Goal: Task Accomplishment & Management: Manage account settings

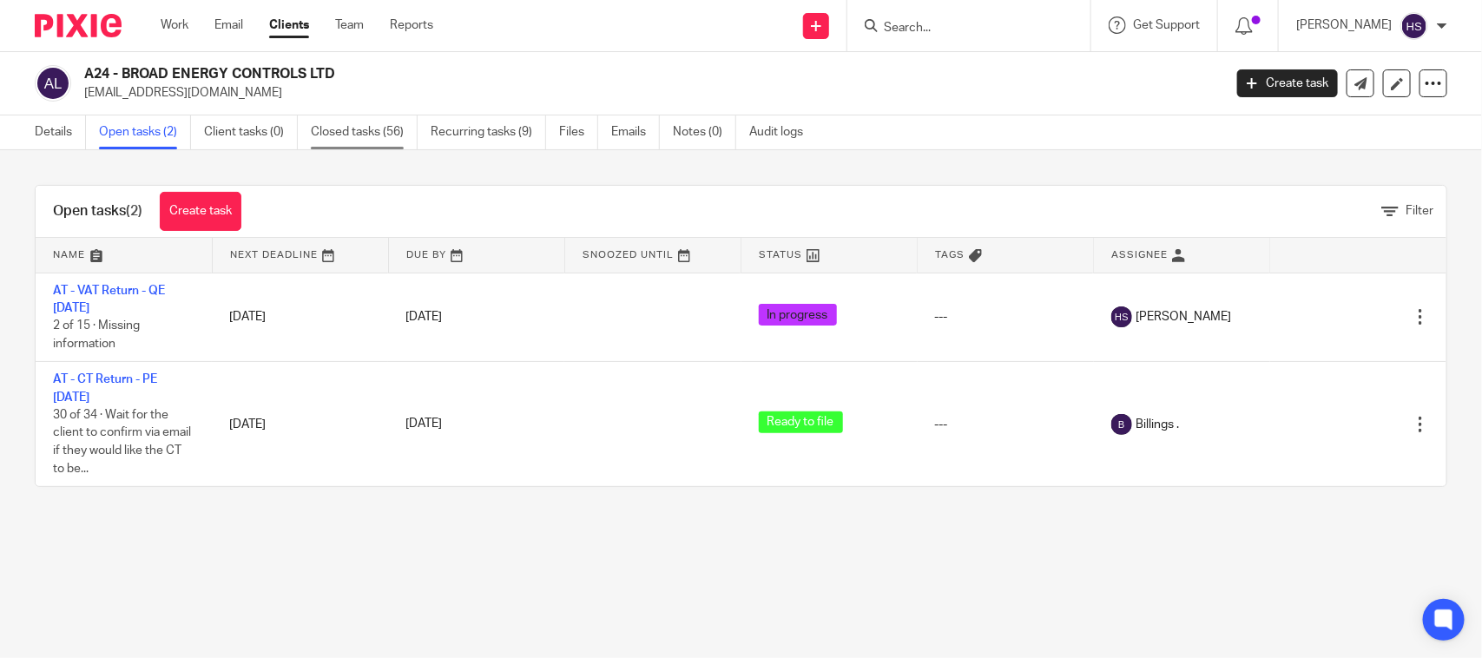
click at [372, 142] on link "Closed tasks (56)" at bounding box center [364, 132] width 107 height 34
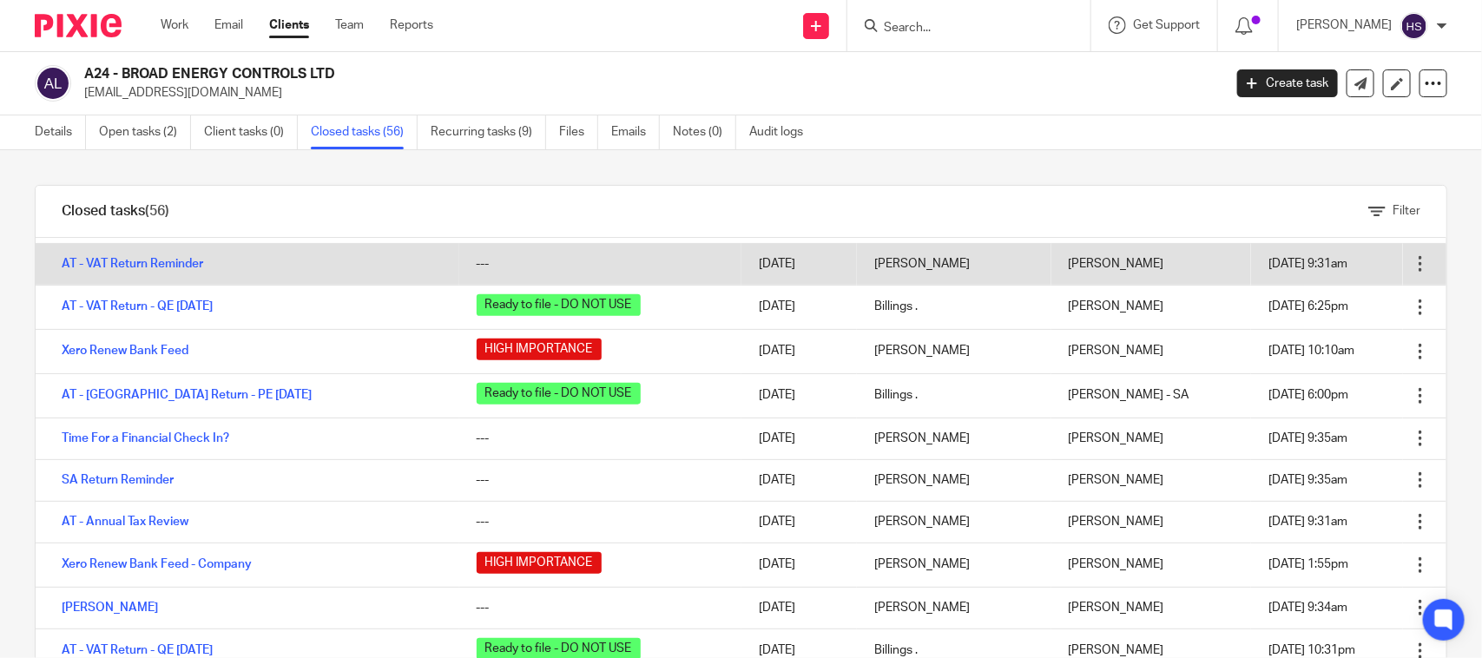
scroll to position [687, 0]
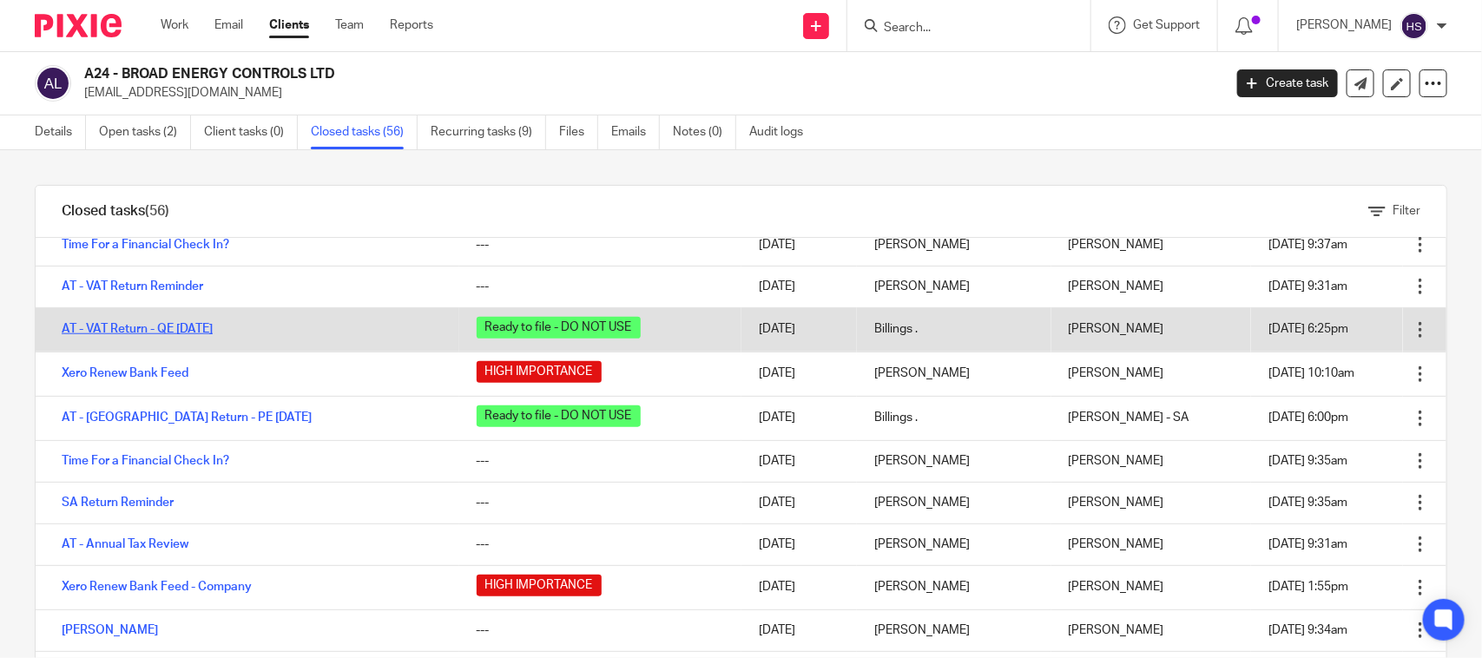
click at [159, 332] on link "AT - VAT Return - QE [DATE]" at bounding box center [137, 329] width 151 height 12
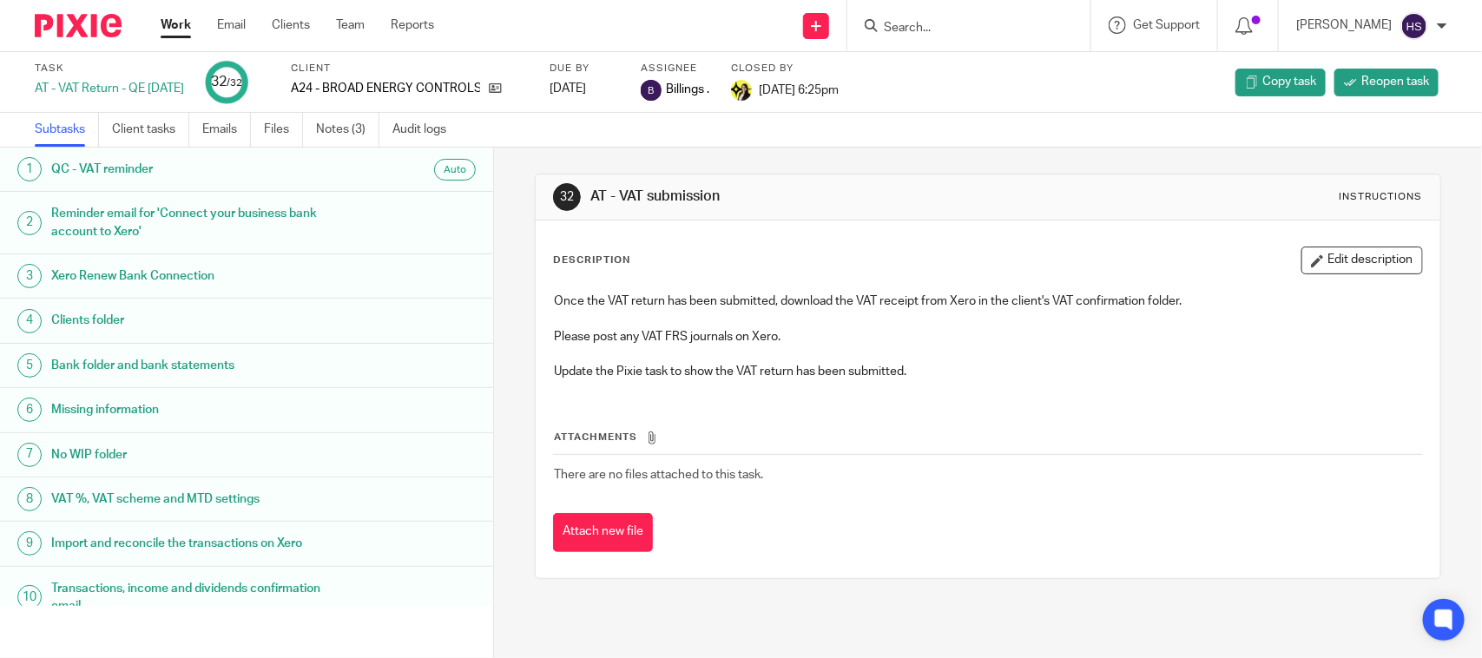
click at [227, 130] on link "Emails" at bounding box center [226, 130] width 49 height 34
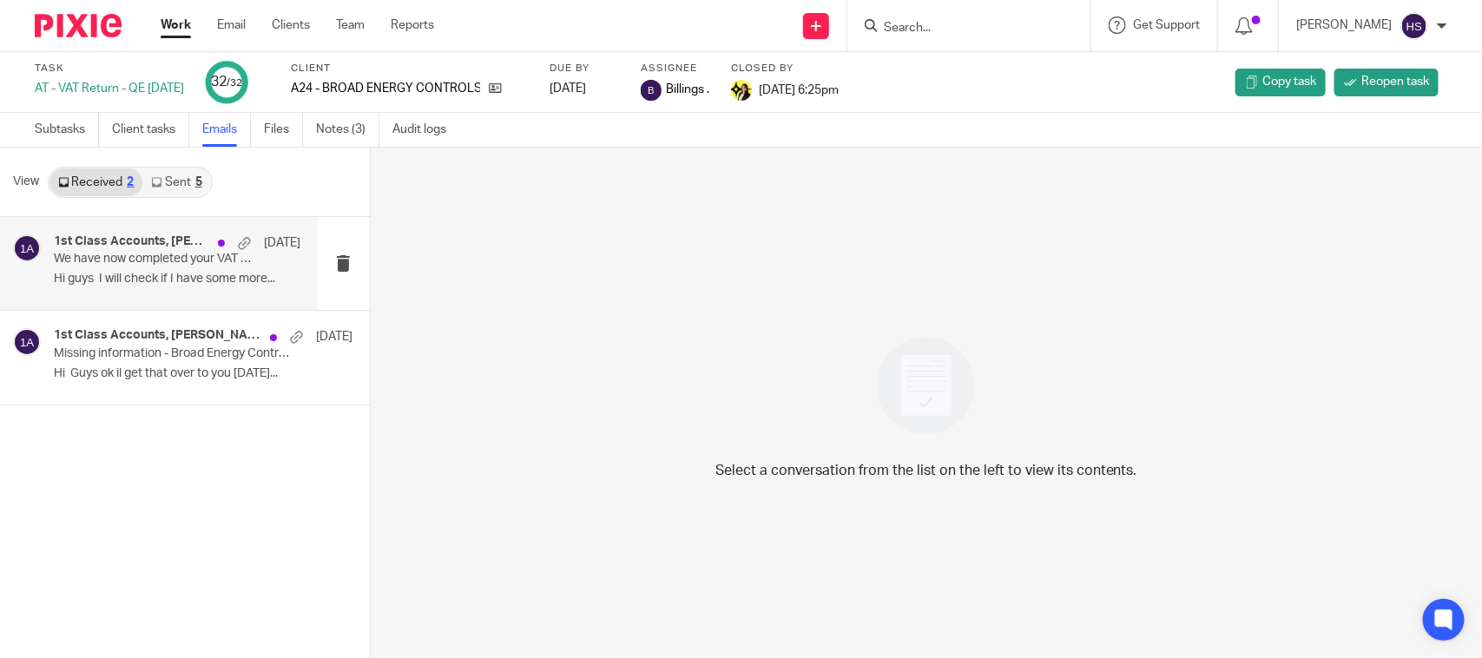
click at [118, 272] on p "Hi guys I will check if I have some more..." at bounding box center [177, 279] width 247 height 15
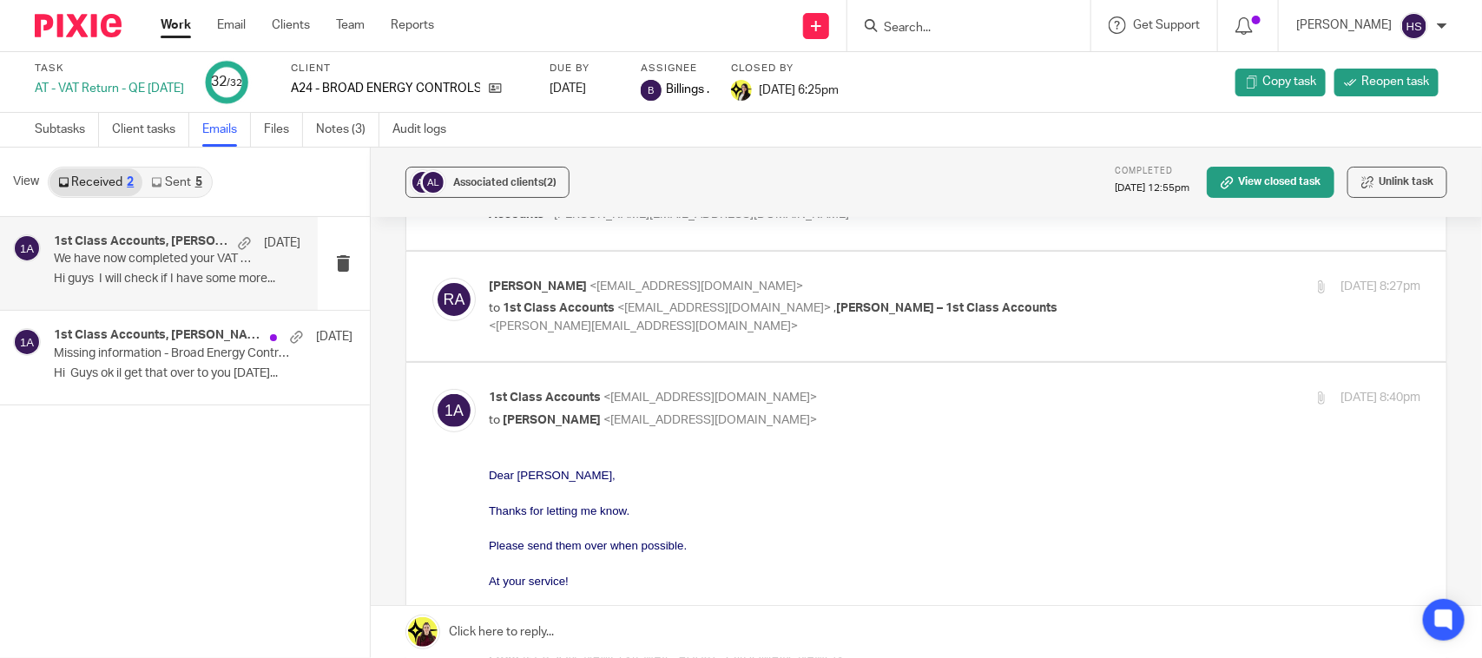
scroll to position [36, 0]
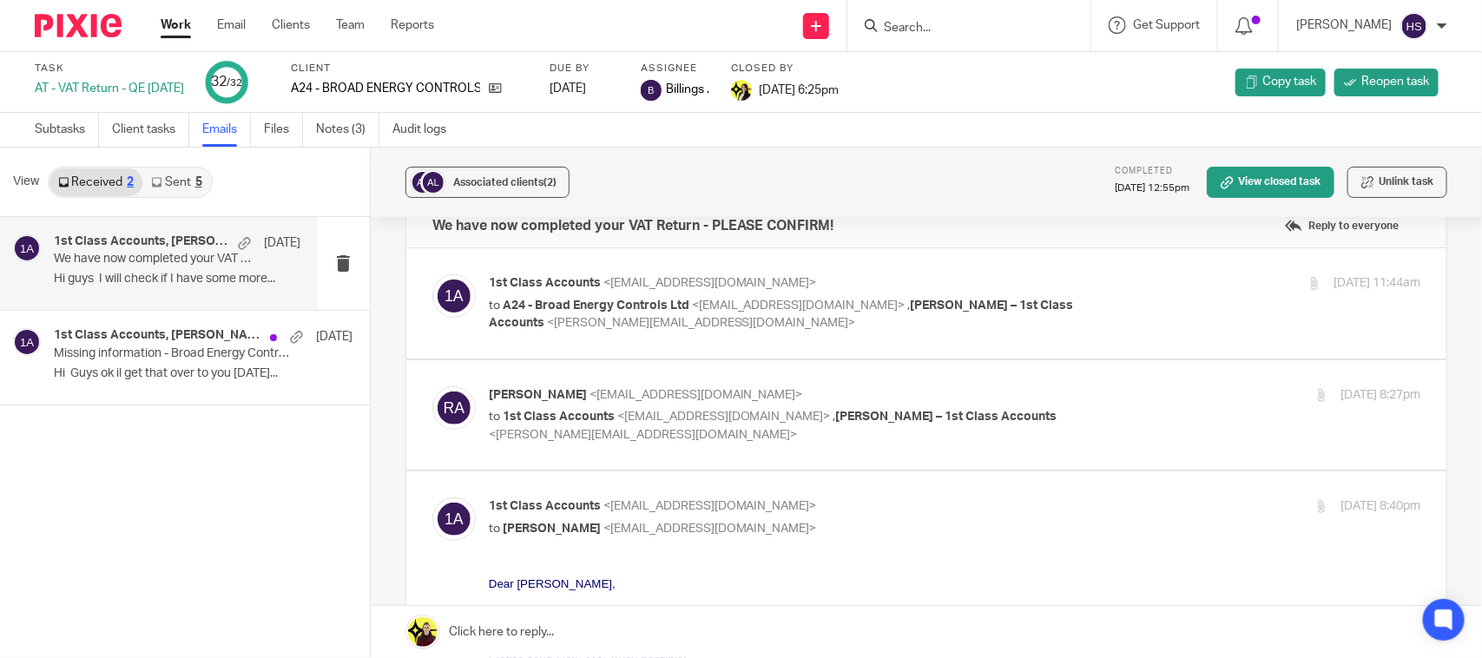
click at [994, 422] on p "to 1st Class Accounts <info@1stclassaccounts.co.uk> , Billings – 1st Class Acco…" at bounding box center [800, 426] width 622 height 36
checkbox input "true"
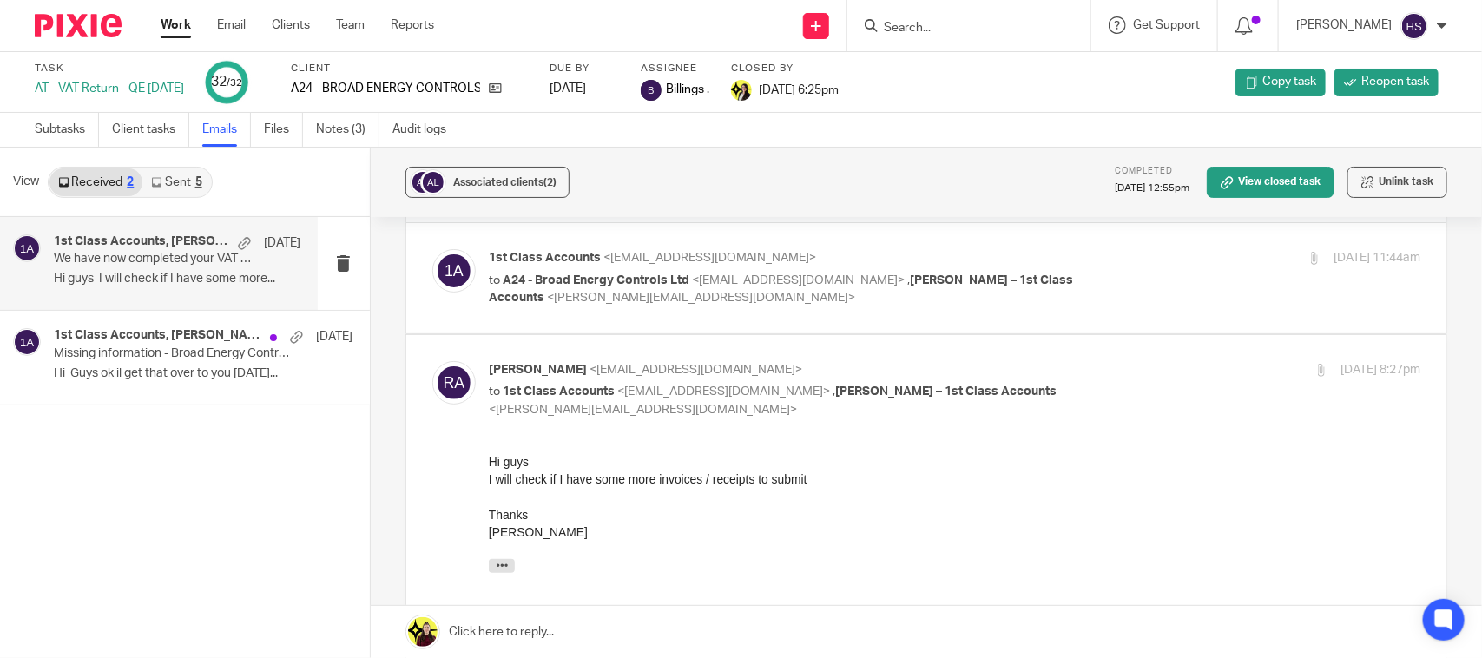
scroll to position [0, 0]
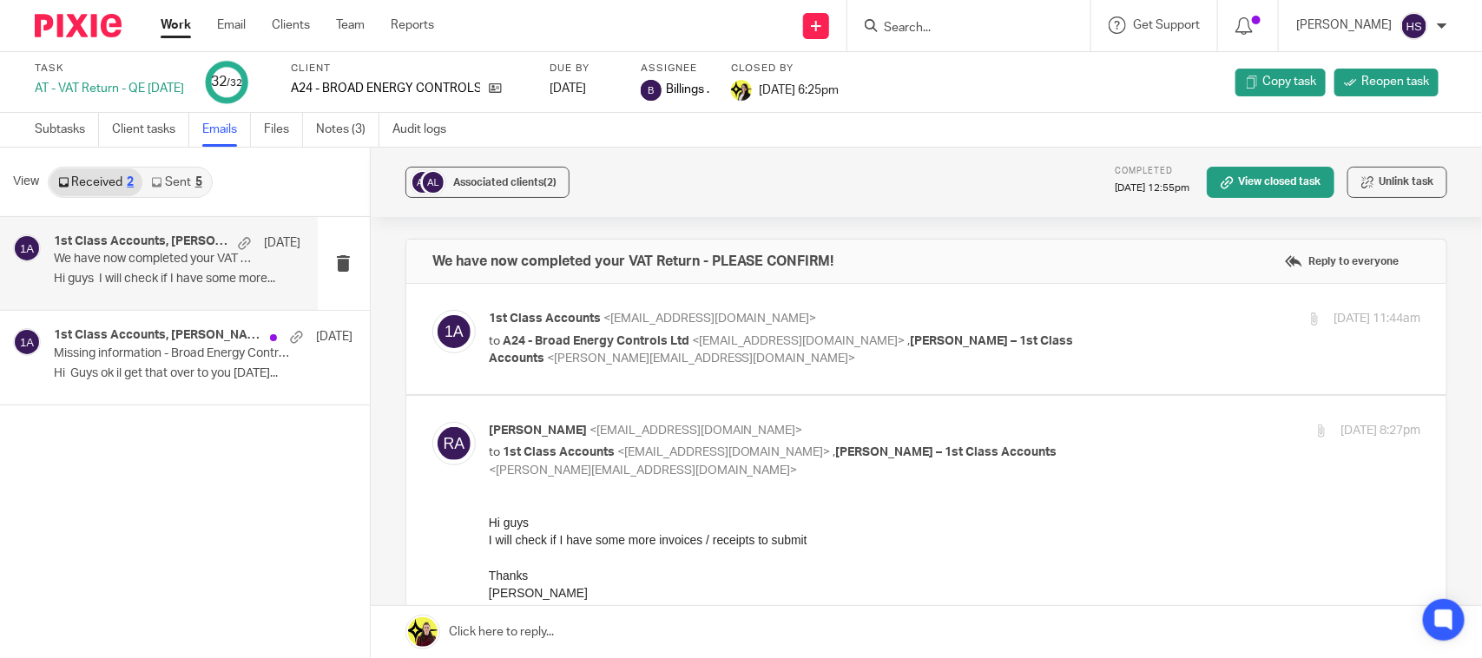
click at [1103, 347] on div "1st Class Accounts <info@1stclassaccounts.co.uk> to A24 - Broad Energy Controls…" at bounding box center [955, 339] width 932 height 58
click at [960, 365] on p "to A24 - Broad Energy Controls Ltd <roy100asamoah@gmail.com> , Billings – 1st C…" at bounding box center [800, 351] width 622 height 36
click at [840, 376] on label at bounding box center [926, 339] width 1040 height 110
click at [432, 310] on input "checkbox" at bounding box center [431, 309] width 1 height 1
checkbox input "true"
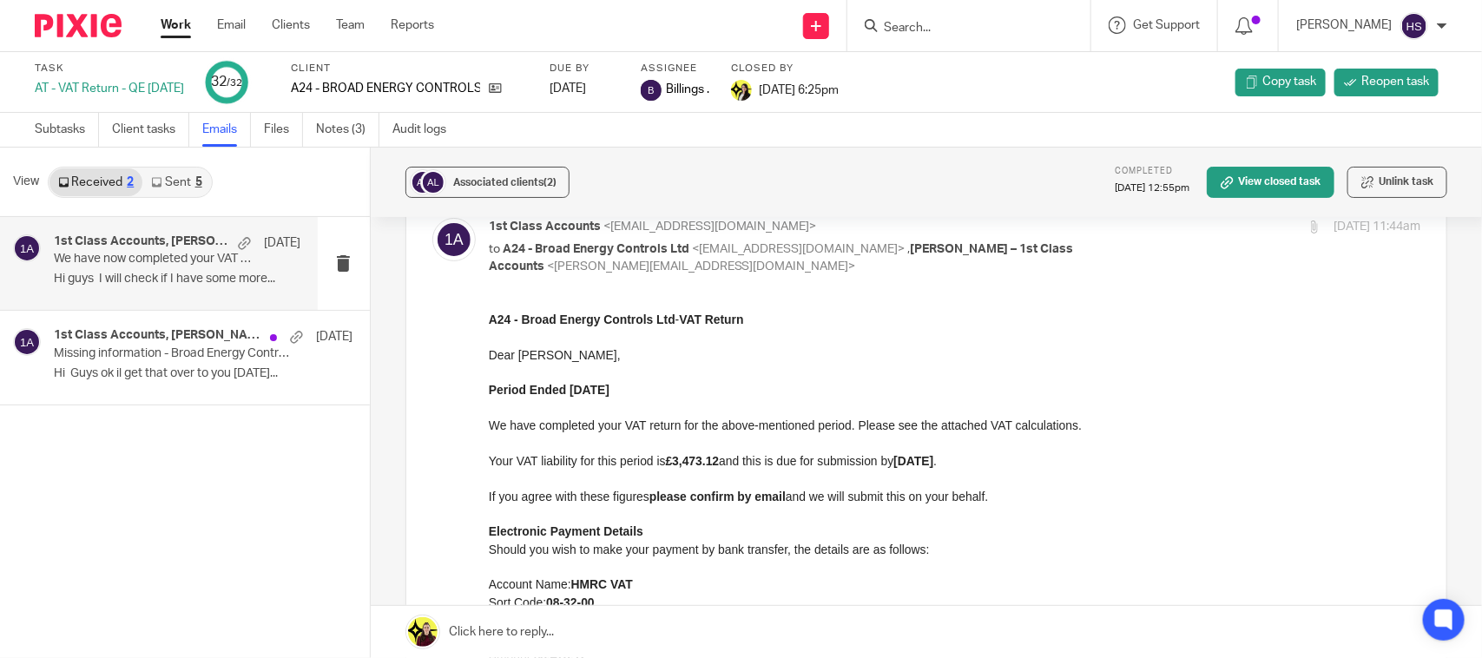
scroll to position [109, 0]
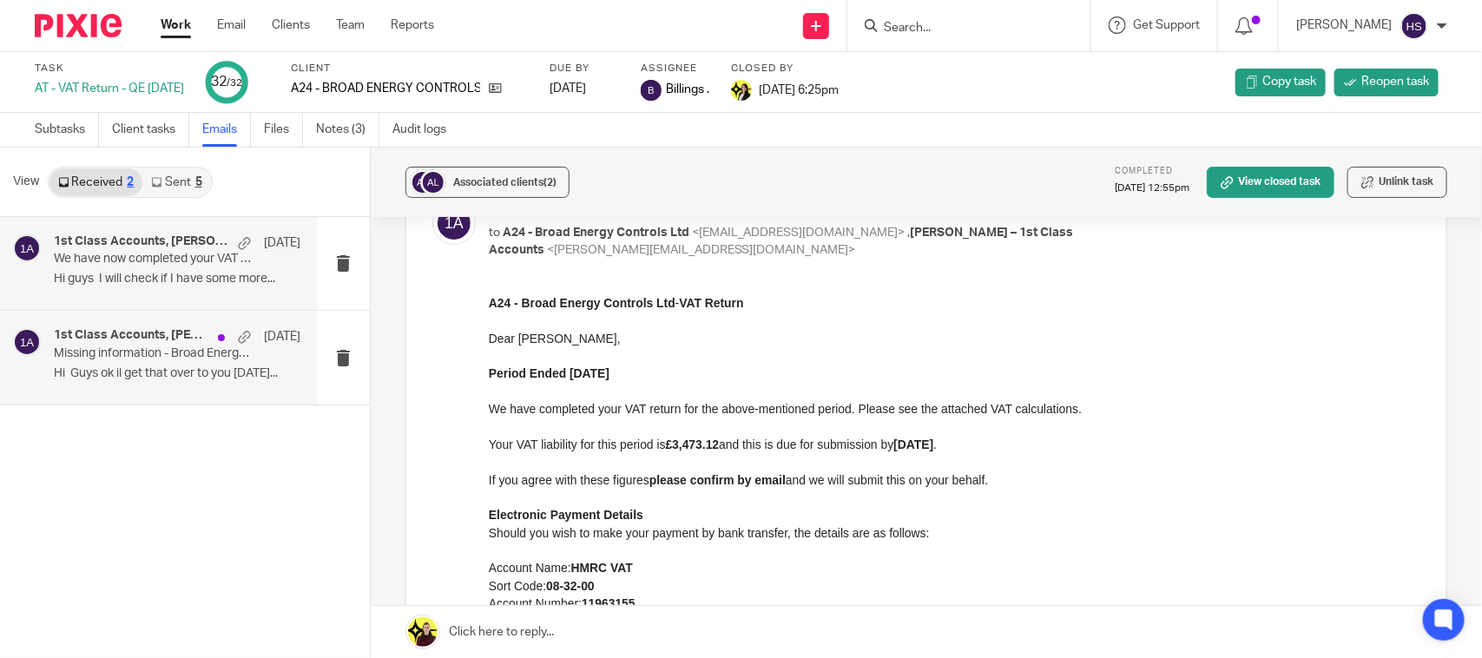
click at [128, 347] on p "Missing information - Broad Energy Controls Ltd." at bounding box center [152, 353] width 197 height 15
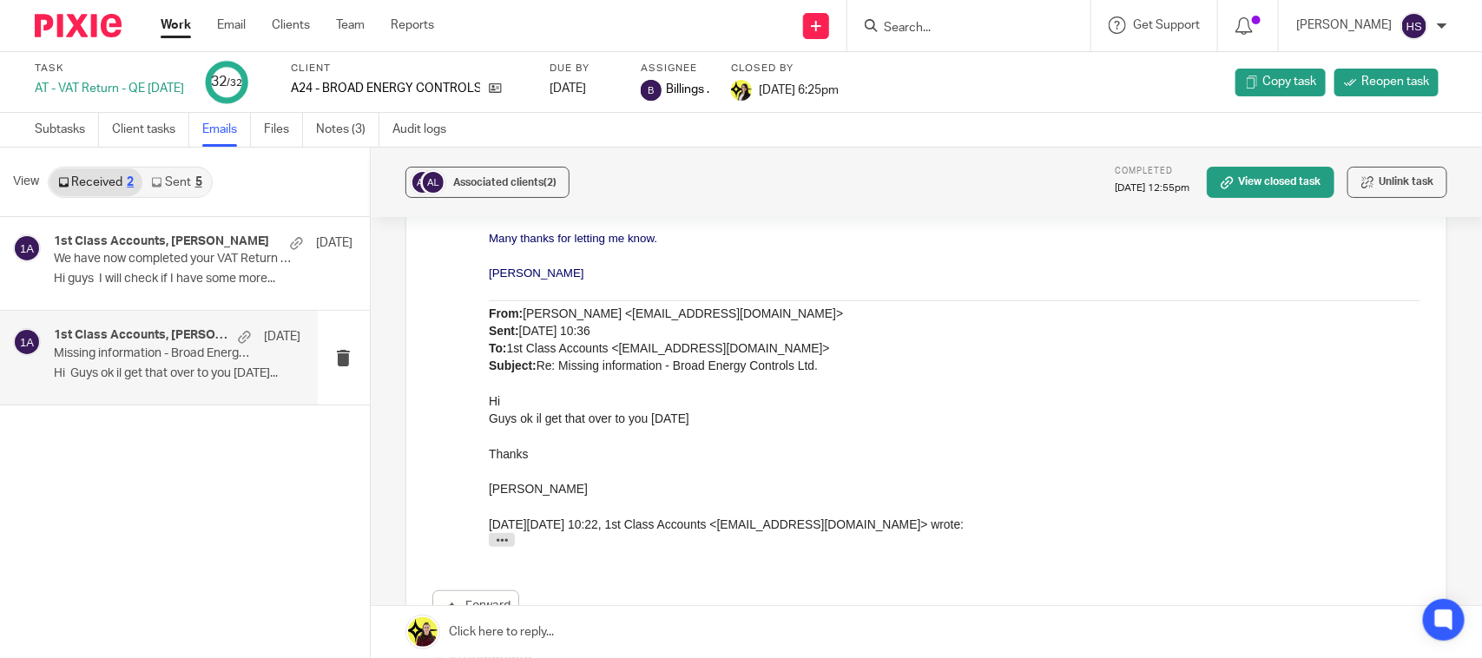
scroll to position [424, 0]
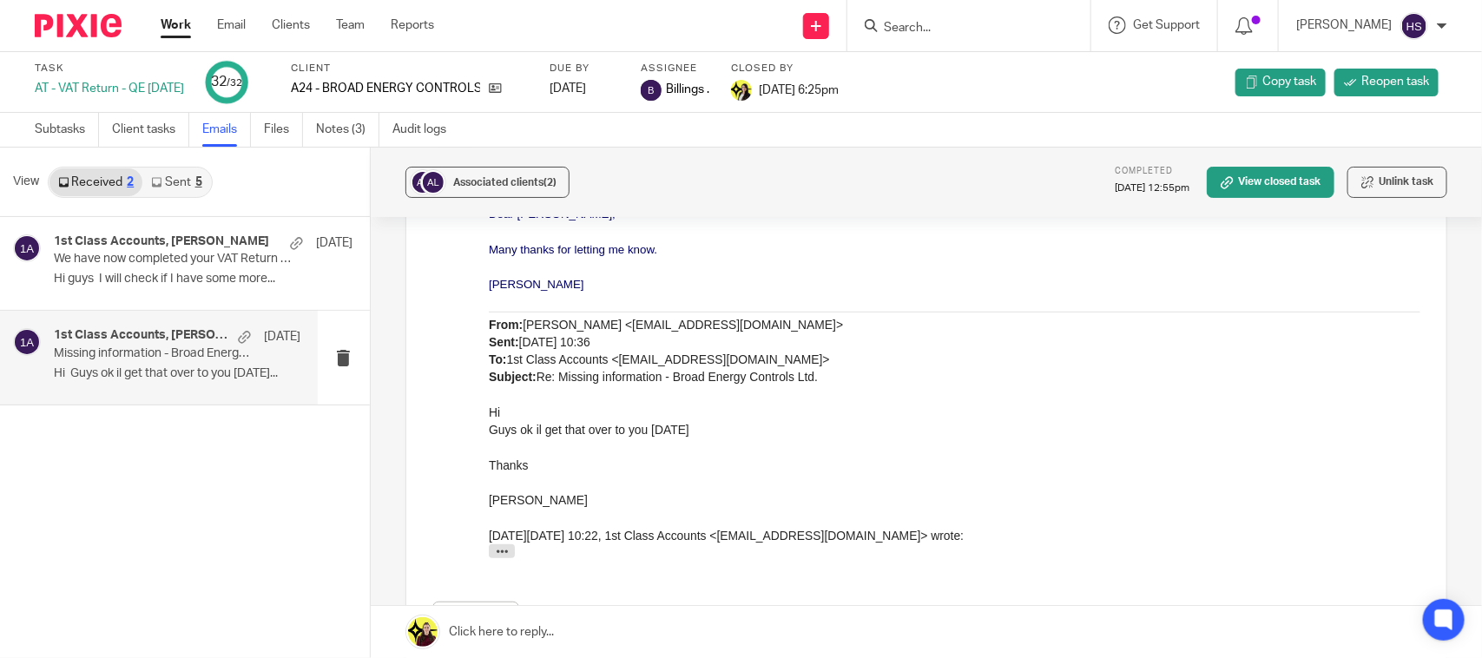
drag, startPoint x: 500, startPoint y: 547, endPoint x: 543, endPoint y: 549, distance: 43.4
click at [500, 548] on icon "button" at bounding box center [501, 550] width 13 height 13
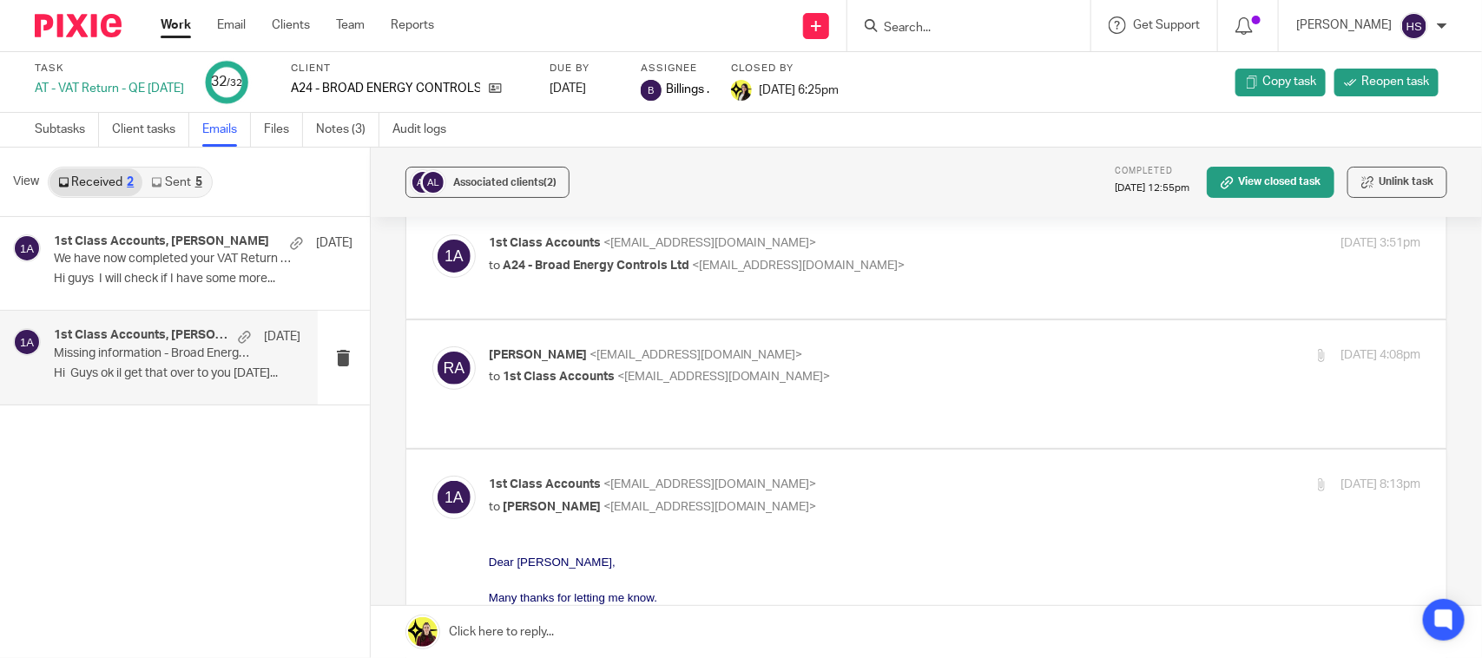
scroll to position [26, 0]
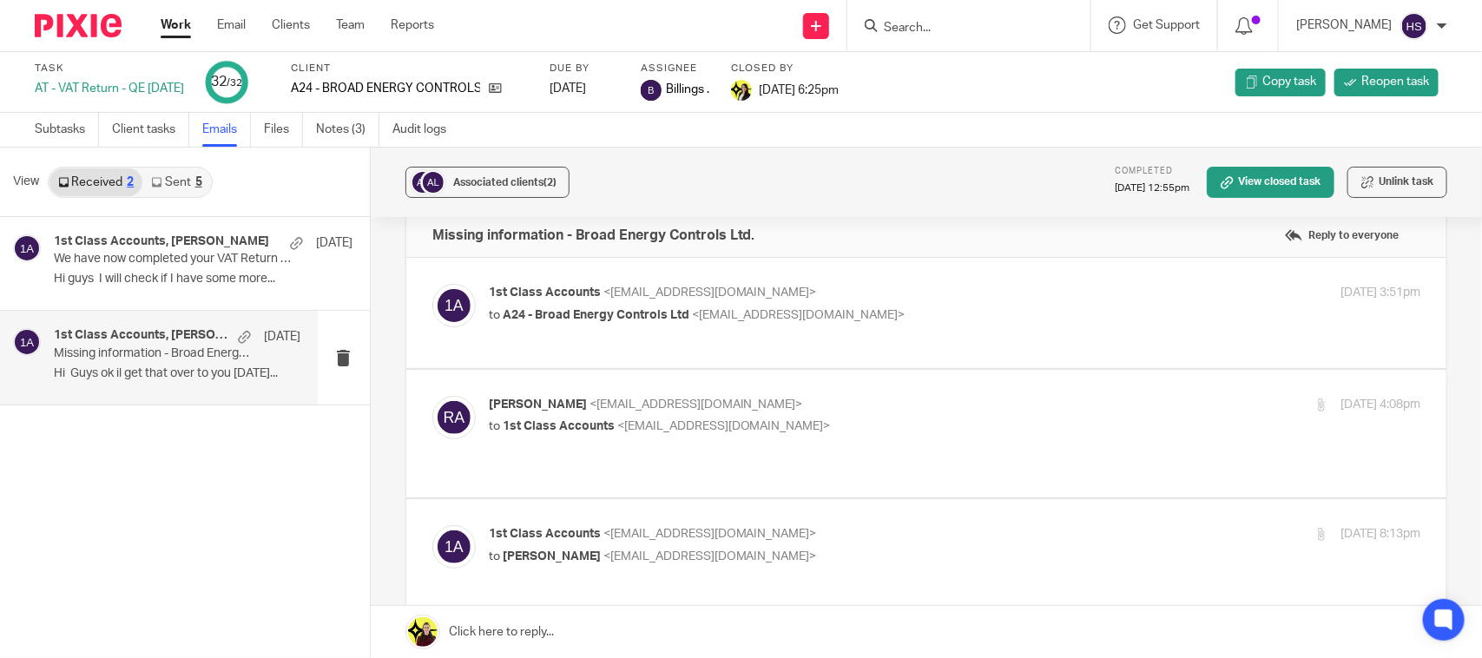
click at [795, 441] on div "Roy Asamoah <roy100asamoah@gmail.com> to 1st Class Accounts <info@1stclassaccou…" at bounding box center [926, 434] width 988 height 76
click at [870, 405] on p "Roy Asamoah <roy100asamoah@gmail.com>" at bounding box center [800, 405] width 622 height 18
checkbox input "true"
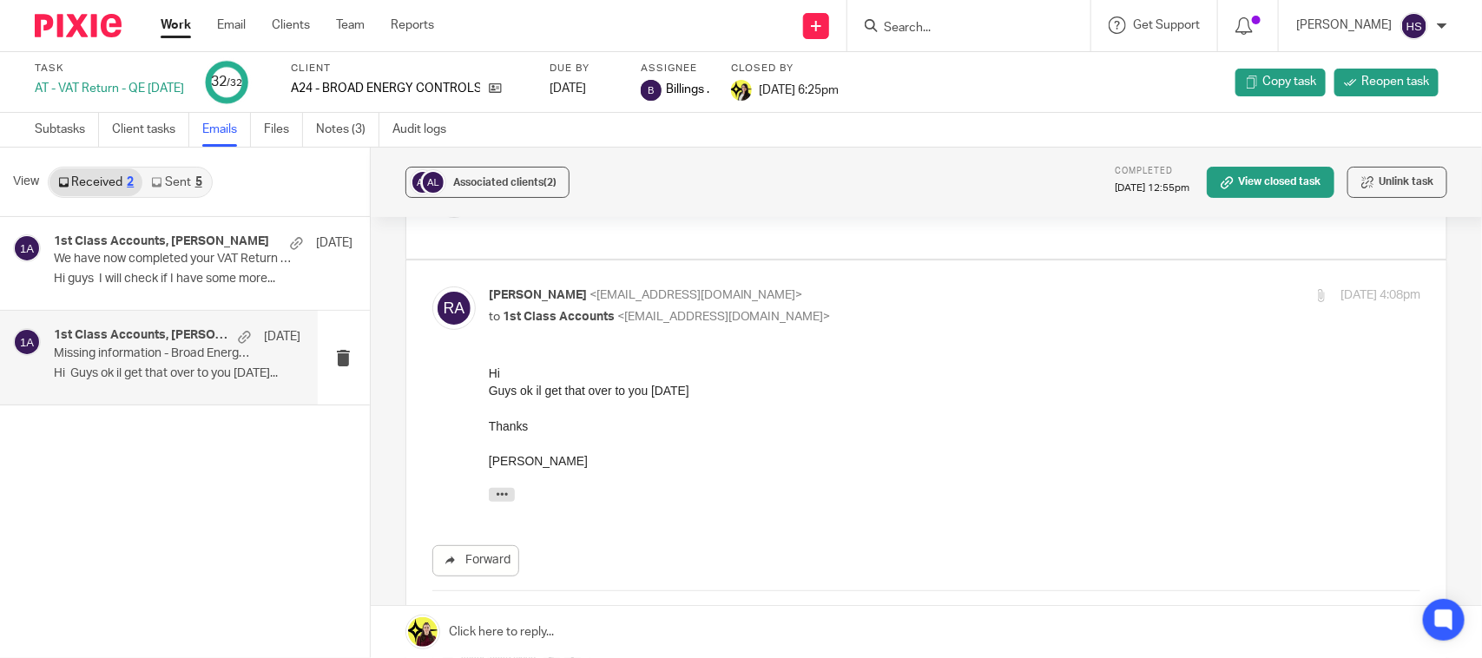
scroll to position [0, 0]
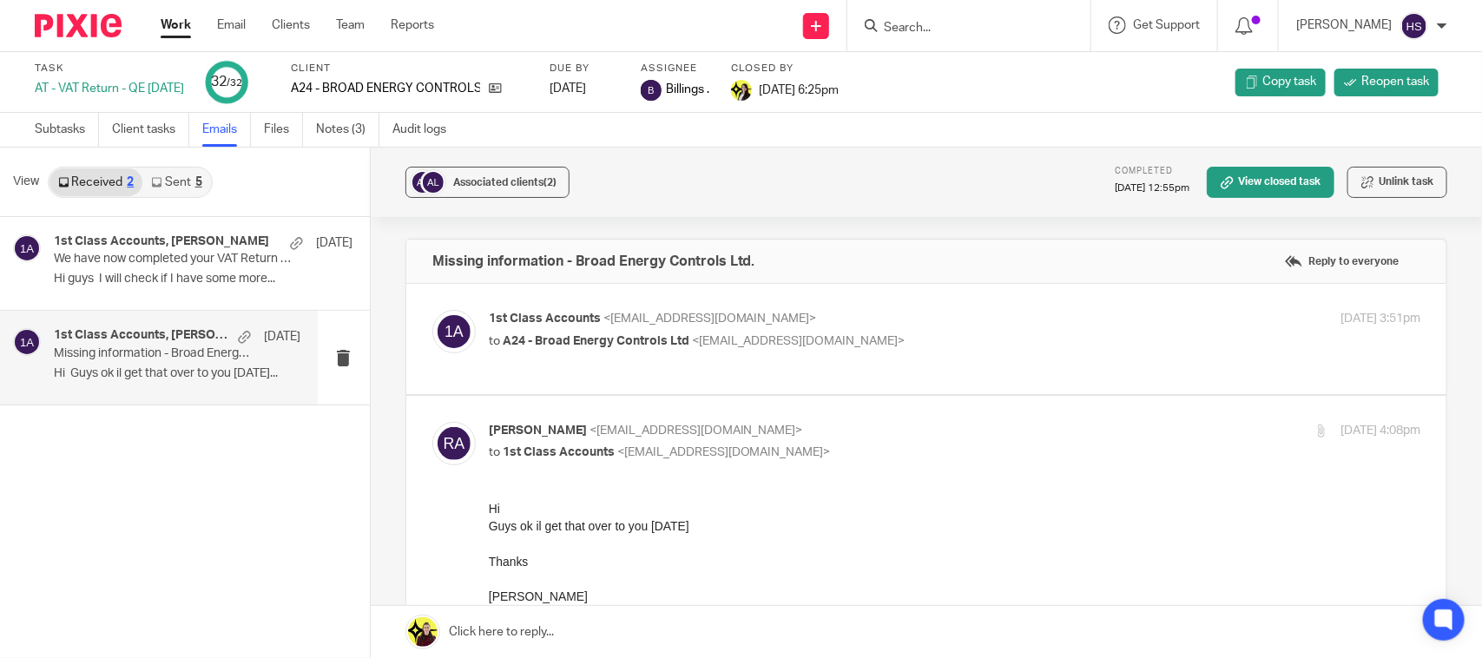
click at [899, 326] on p "1st Class Accounts <info@1stclassaccounts.co.uk>" at bounding box center [800, 319] width 622 height 18
checkbox input "true"
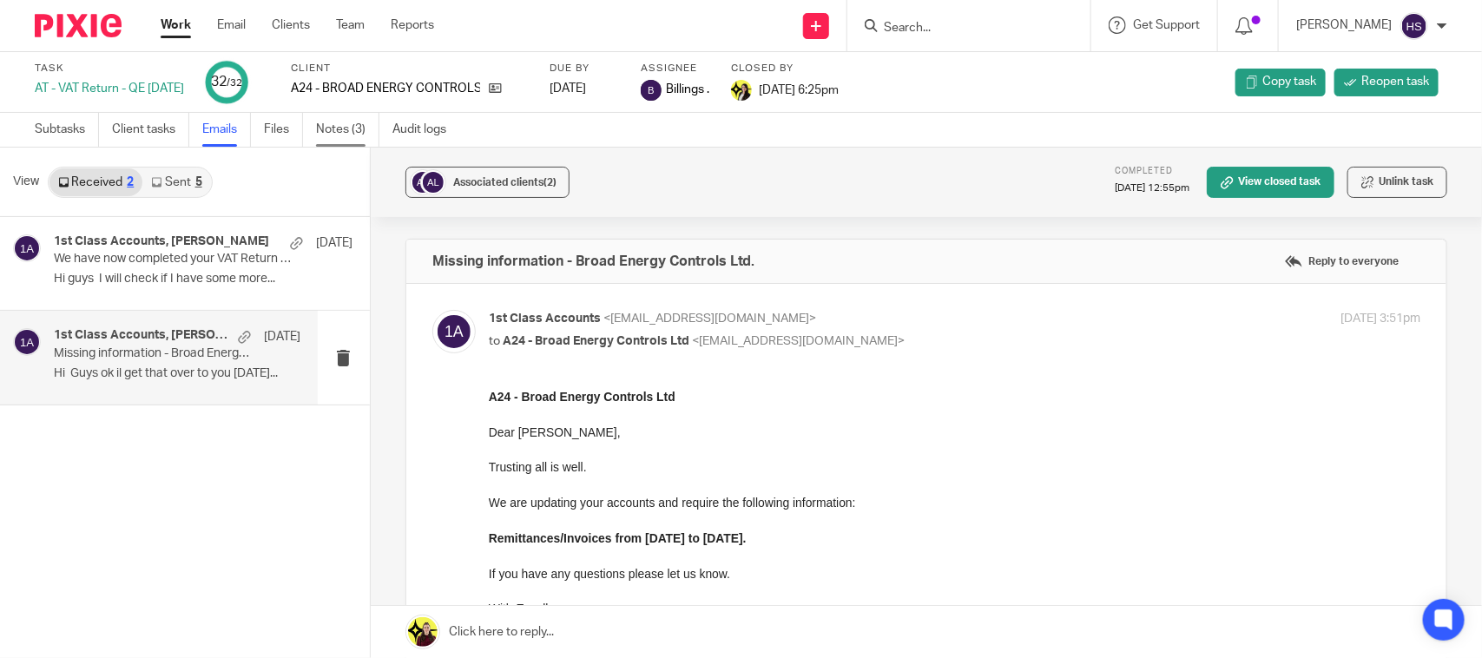
click at [326, 132] on link "Notes (3)" at bounding box center [347, 130] width 63 height 34
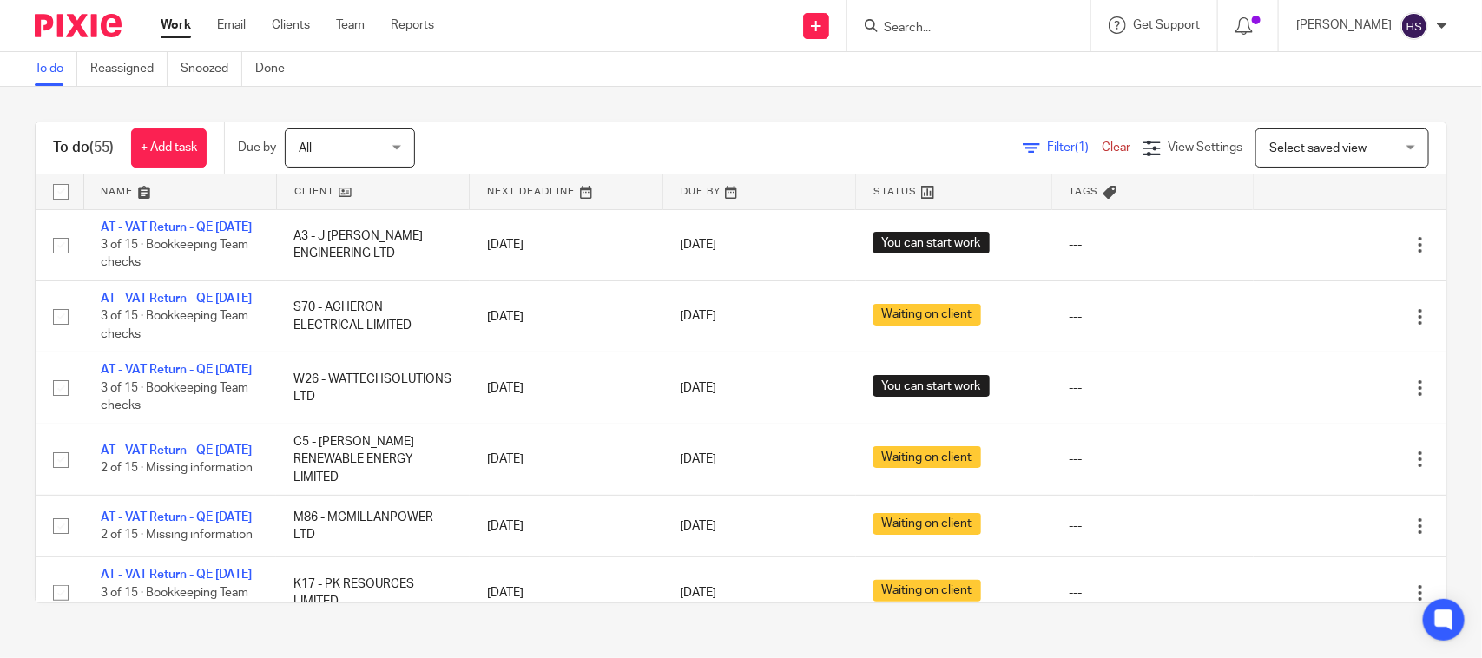
click at [182, 20] on link "Work" at bounding box center [176, 24] width 30 height 17
click at [1047, 152] on span "Filter (1)" at bounding box center [1074, 148] width 55 height 12
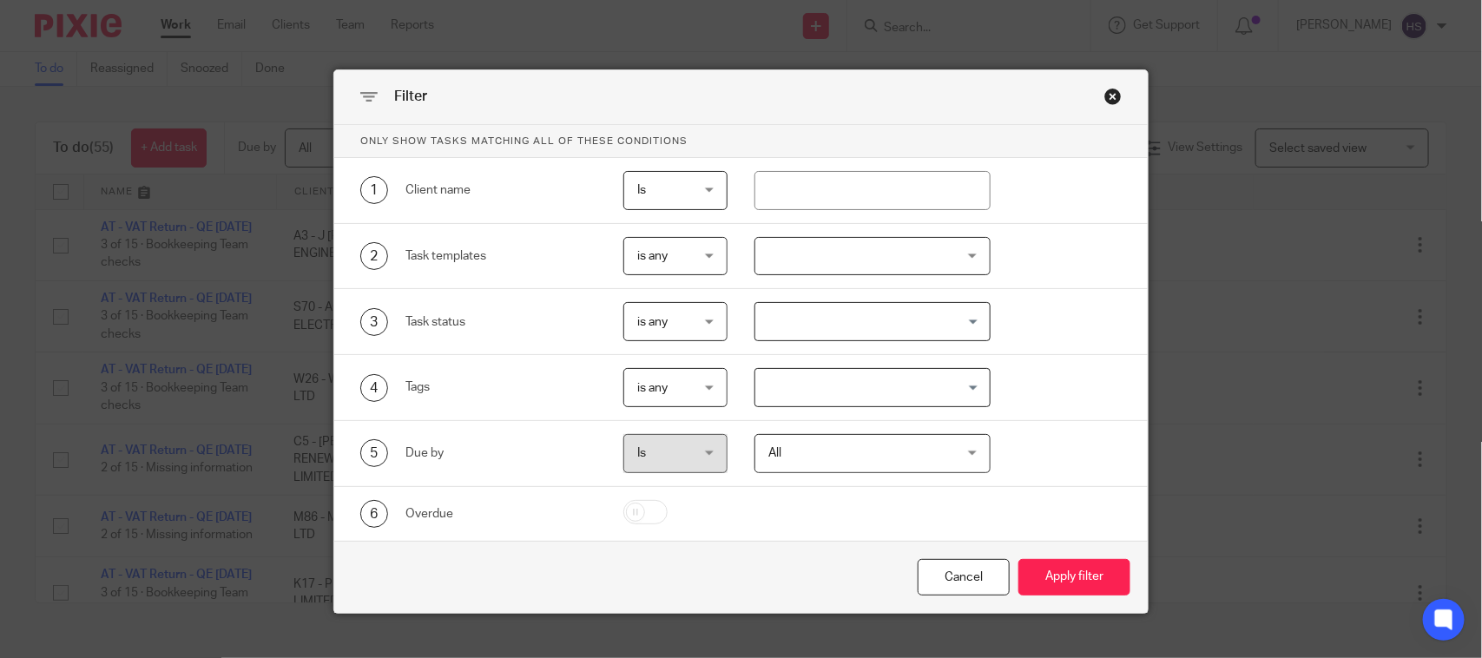
click at [835, 386] on input "Search for option" at bounding box center [868, 387] width 222 height 30
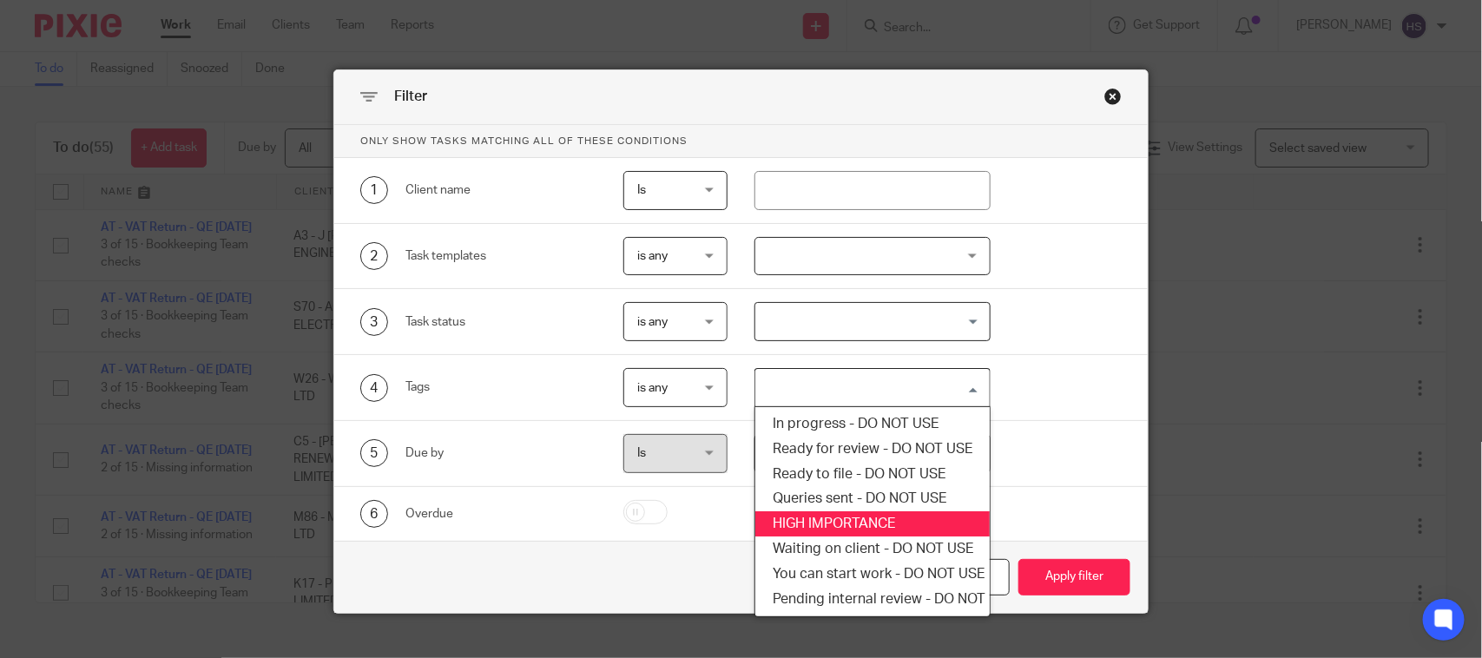
click at [832, 519] on li "HIGH IMPORTANCE" at bounding box center [872, 523] width 234 height 25
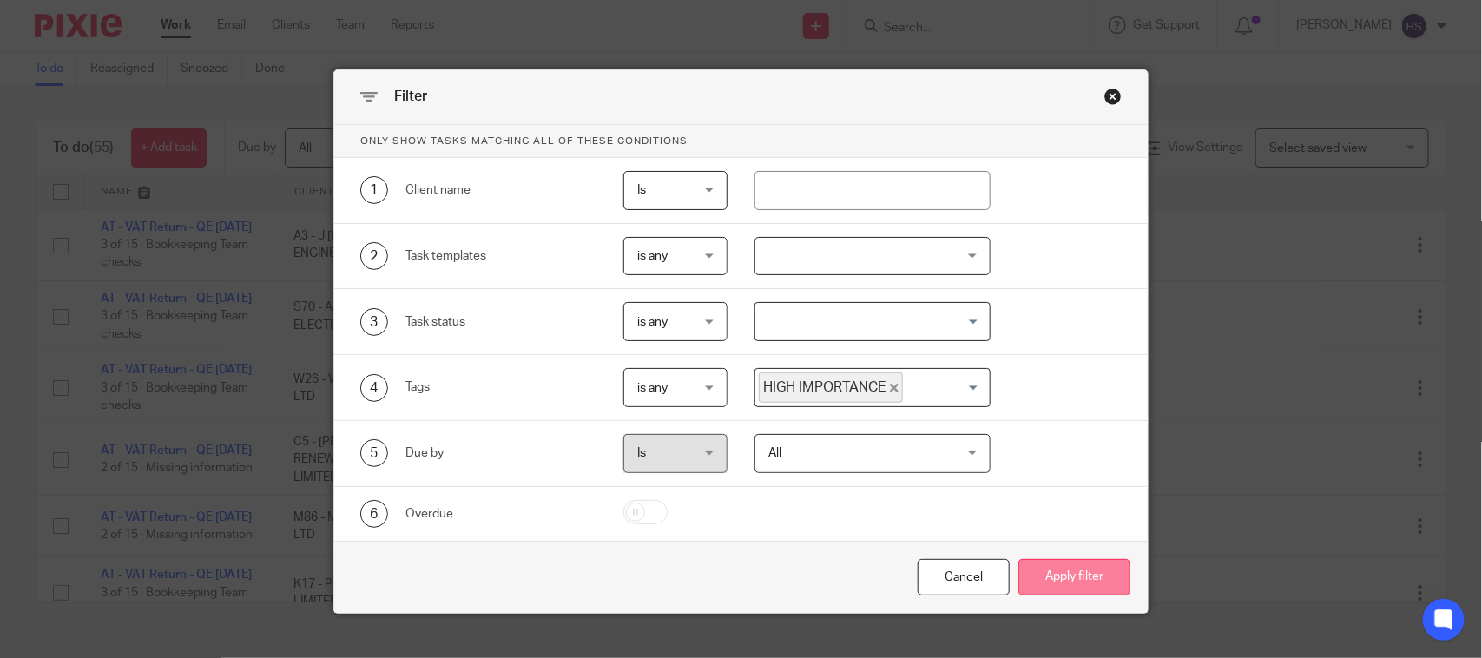
click at [1096, 583] on button "Apply filter" at bounding box center [1074, 577] width 112 height 37
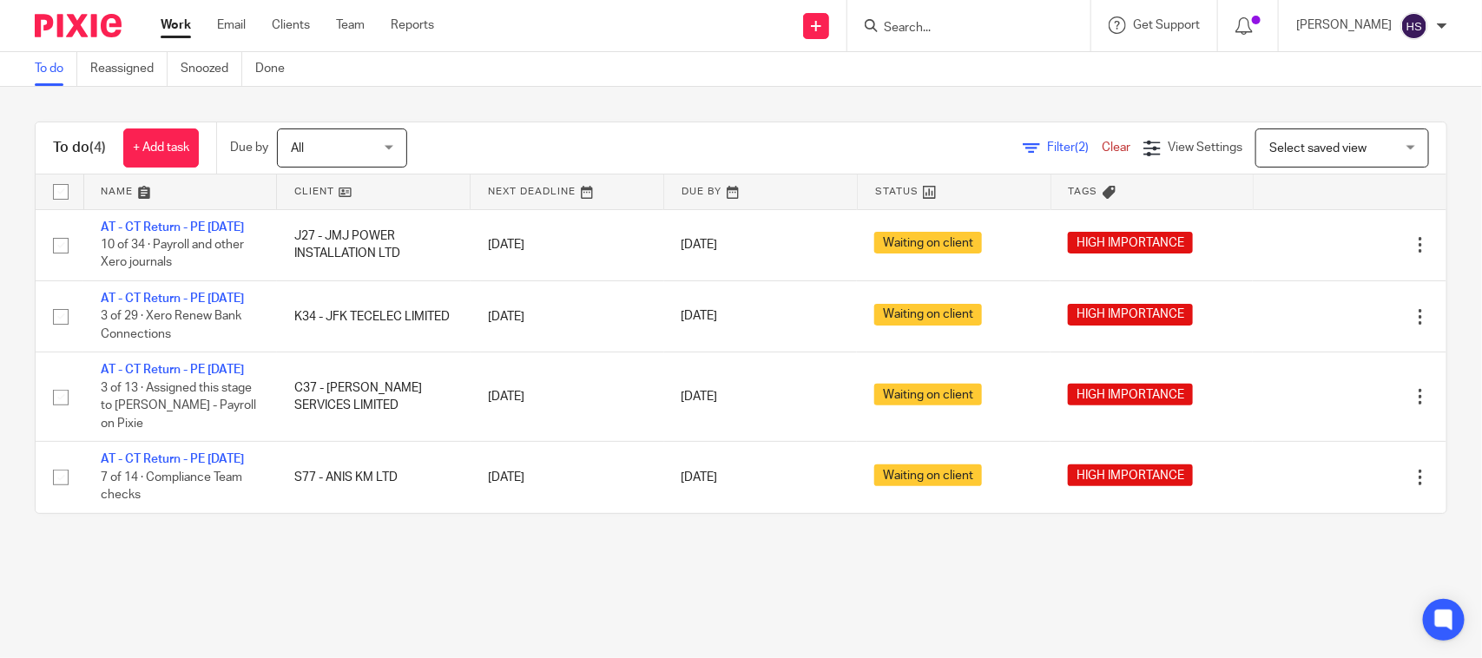
click at [175, 30] on link "Work" at bounding box center [176, 24] width 30 height 17
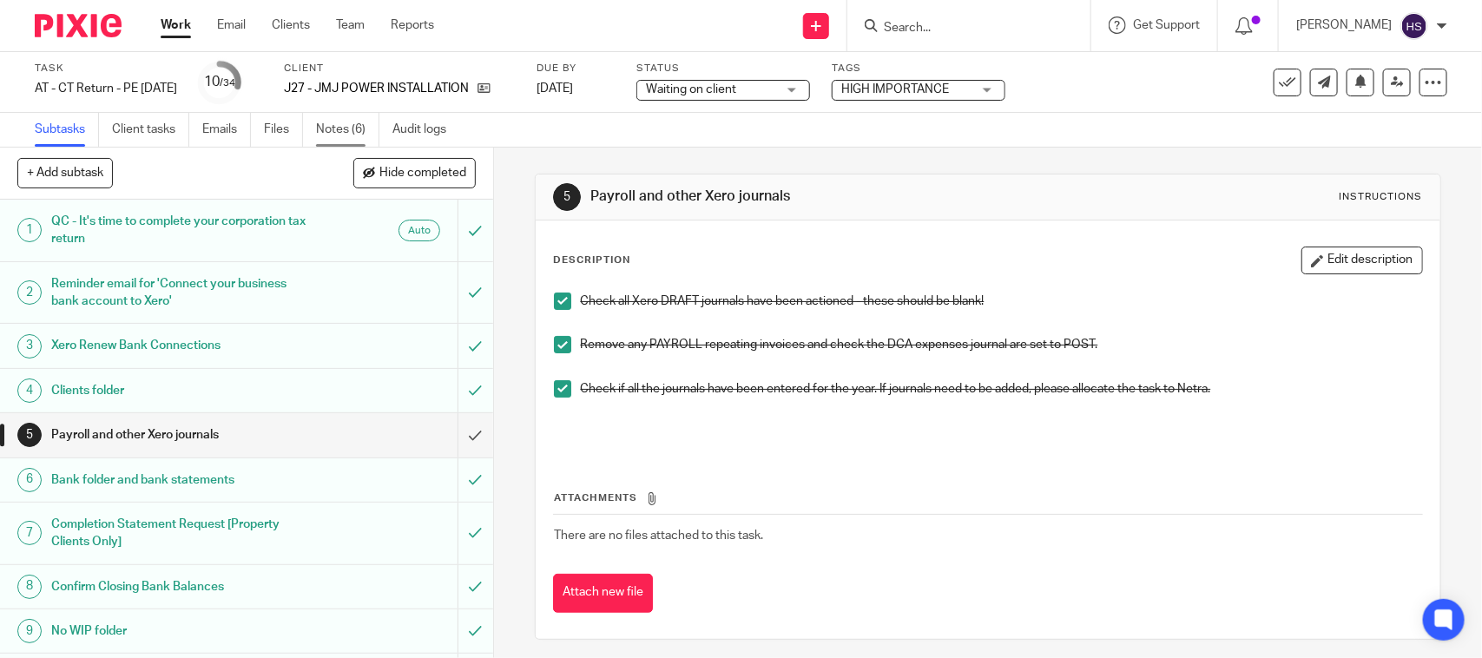
click at [350, 135] on link "Notes (6)" at bounding box center [347, 130] width 63 height 34
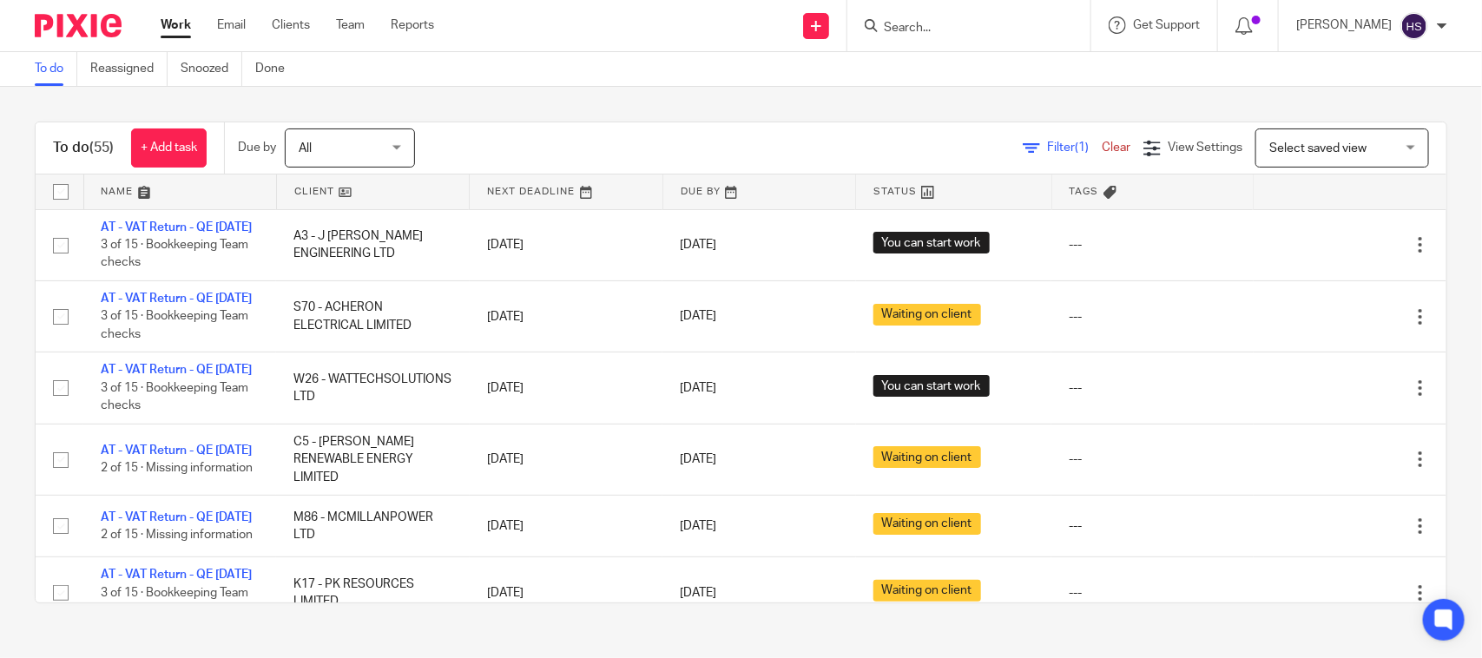
drag, startPoint x: 423, startPoint y: 300, endPoint x: 457, endPoint y: 131, distance: 172.6
click at [174, 23] on link "Work" at bounding box center [176, 24] width 30 height 17
click at [1004, 126] on div "To do (55) + Add task Due by All All Today Tomorrow This week Next week This mo…" at bounding box center [741, 148] width 1411 height 52
click at [1047, 142] on span "Filter (1)" at bounding box center [1074, 148] width 55 height 12
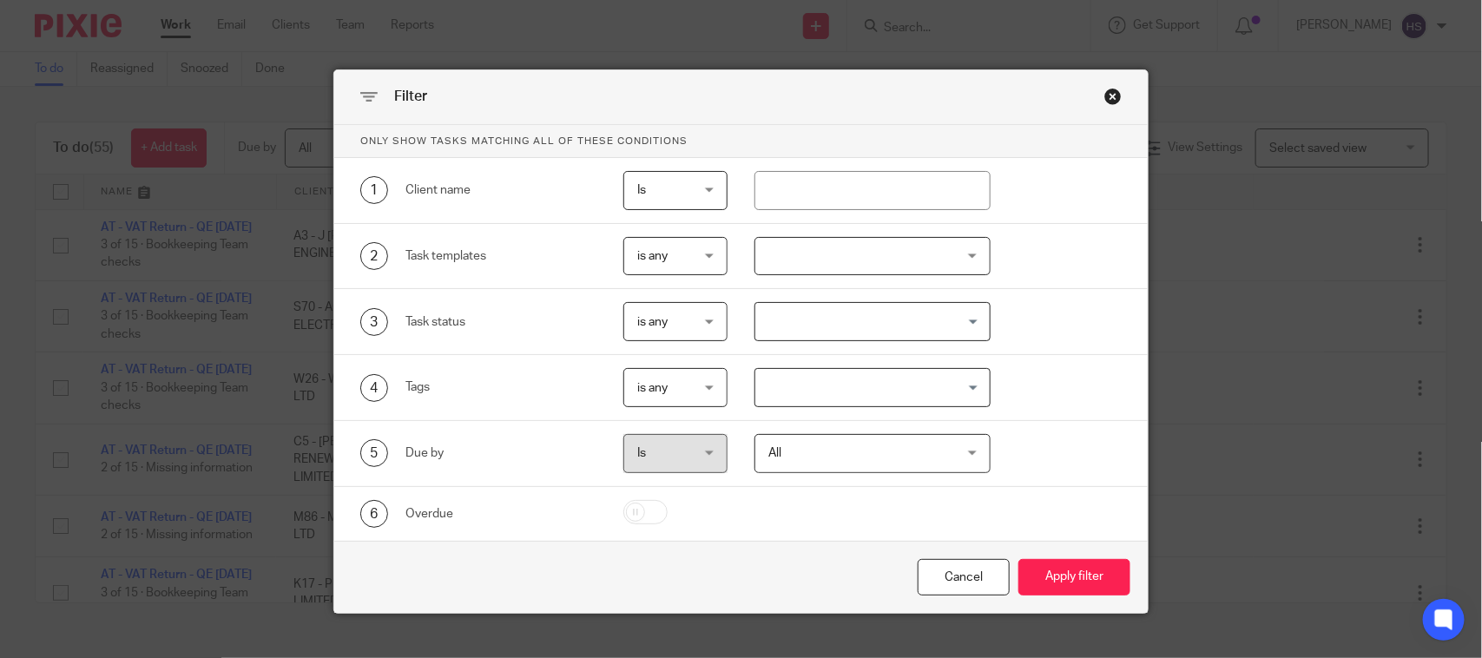
click at [966, 461] on div "All All" at bounding box center [871, 453] width 235 height 39
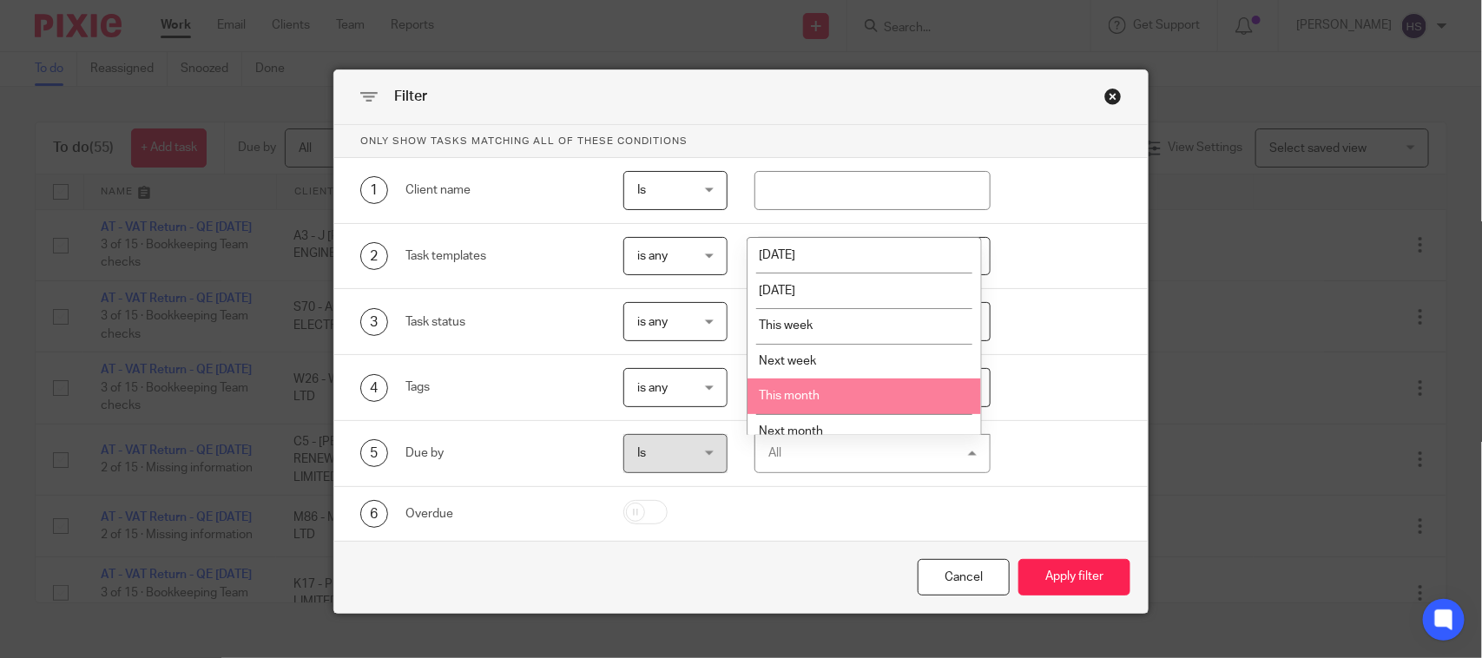
click at [1077, 350] on div "3 Task status is any is any is any is none is_any Loading..." at bounding box center [740, 322] width 813 height 66
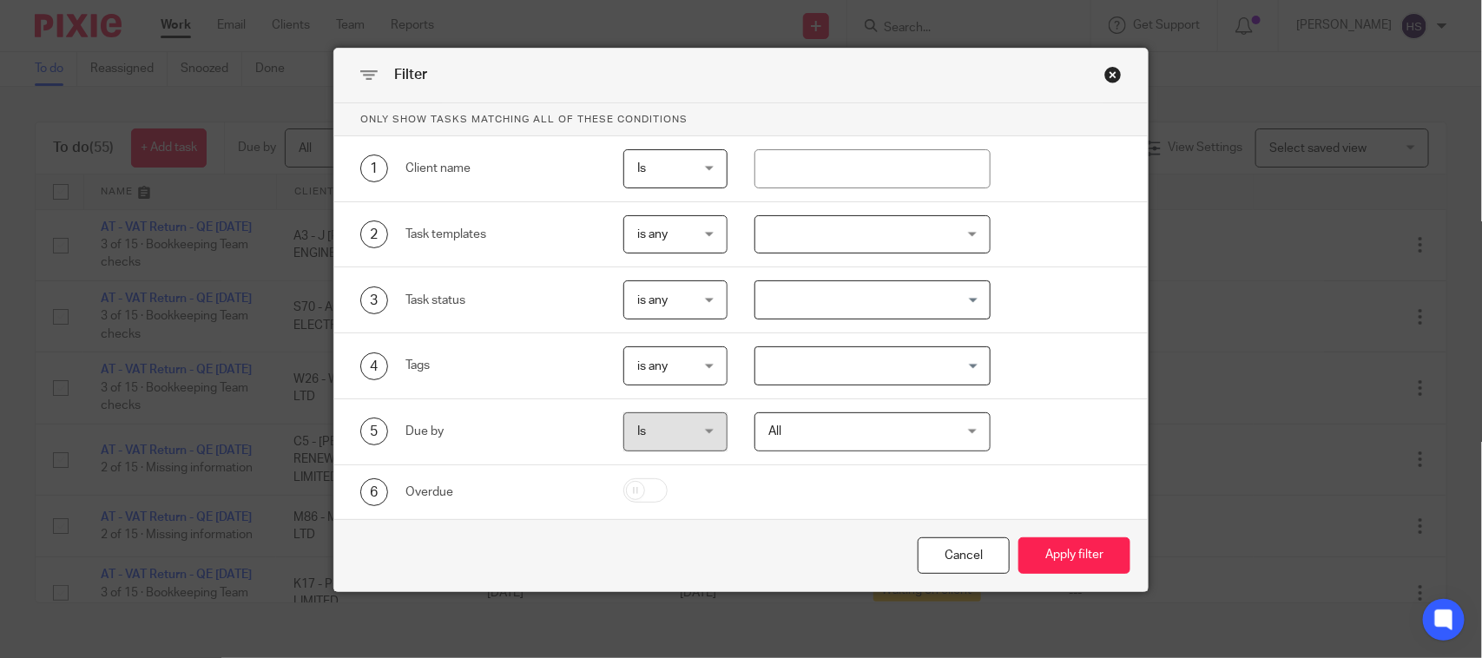
scroll to position [27, 0]
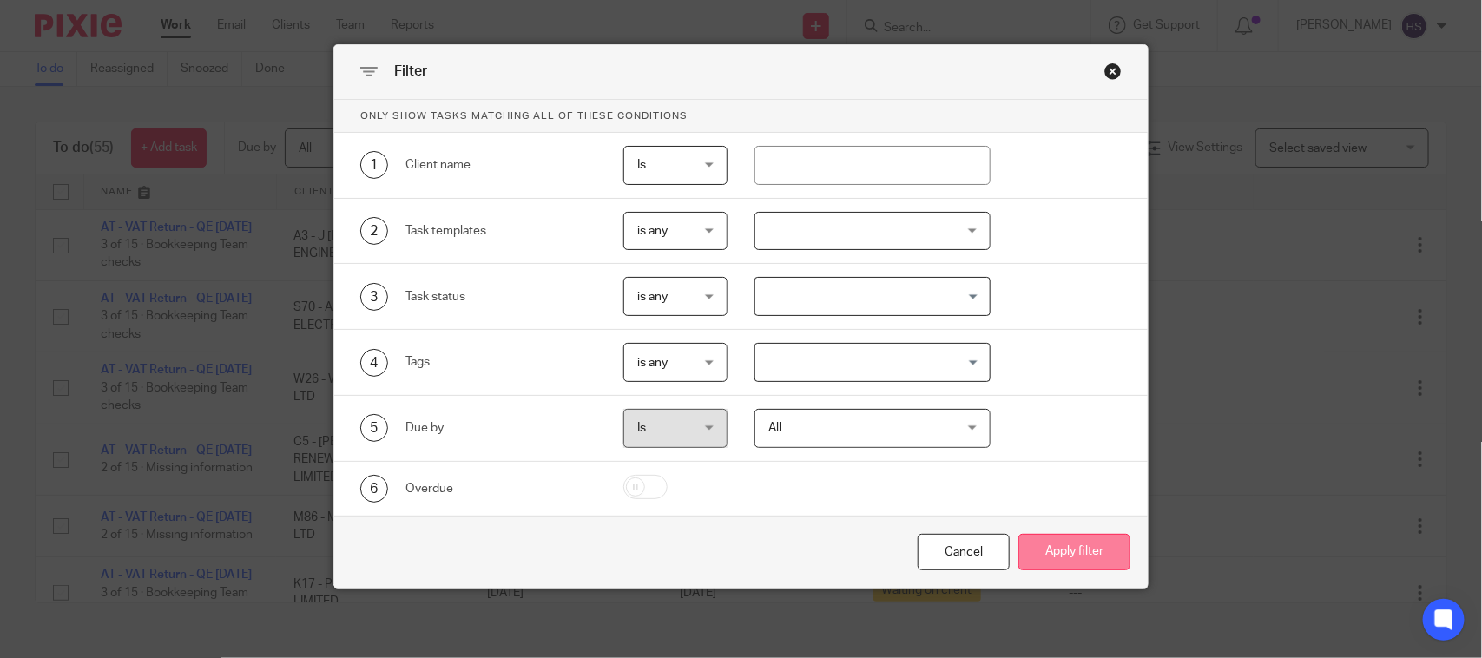
click at [1077, 561] on button "Apply filter" at bounding box center [1074, 552] width 112 height 37
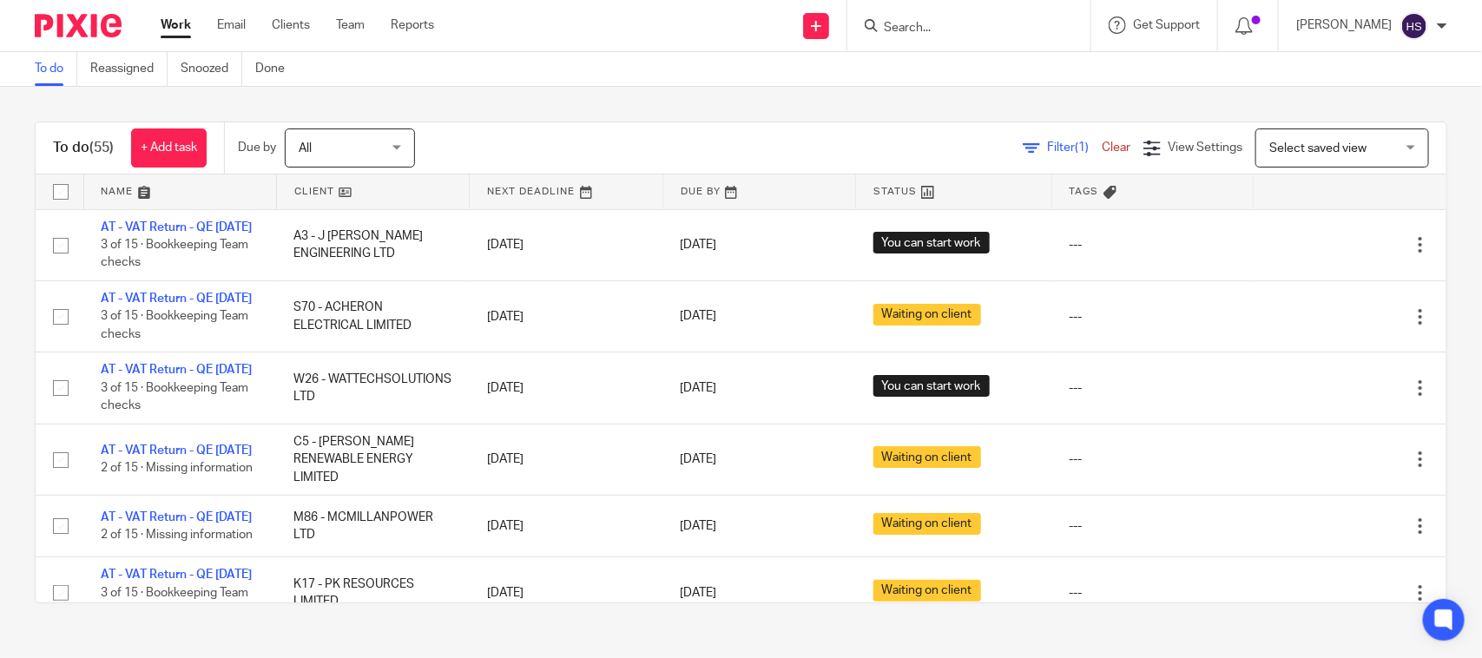
click at [609, 100] on div "To do (55) + Add task Due by All All [DATE] [DATE] This week Next week This mon…" at bounding box center [741, 362] width 1482 height 551
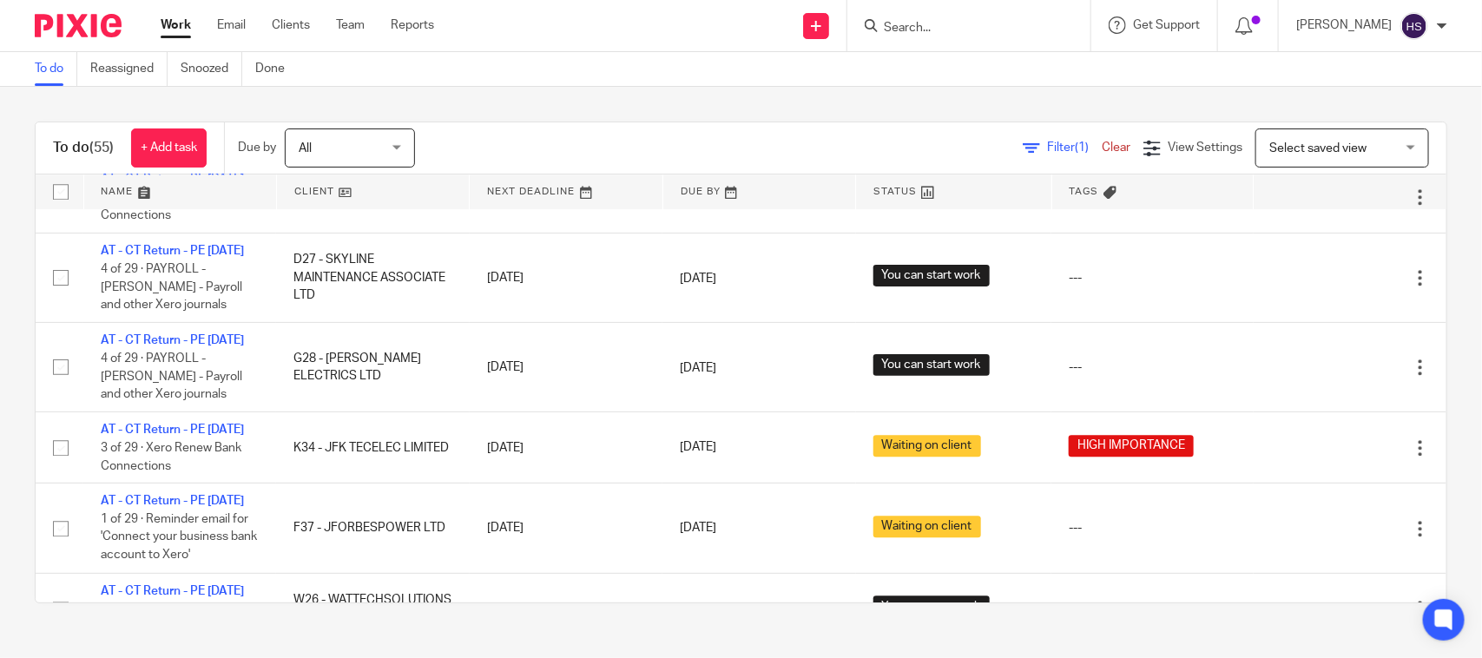
scroll to position [925, 0]
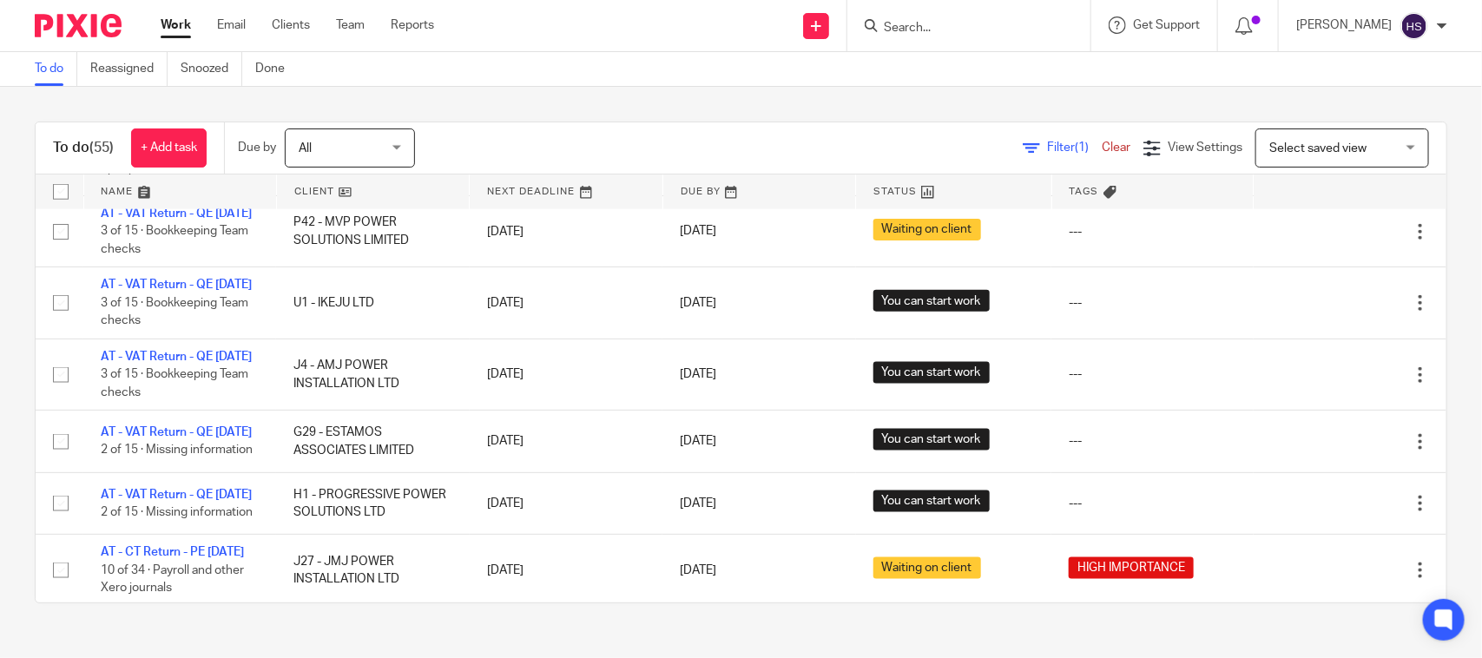
drag, startPoint x: 696, startPoint y: 385, endPoint x: 682, endPoint y: 208, distance: 176.8
click at [120, 188] on link at bounding box center [180, 192] width 192 height 35
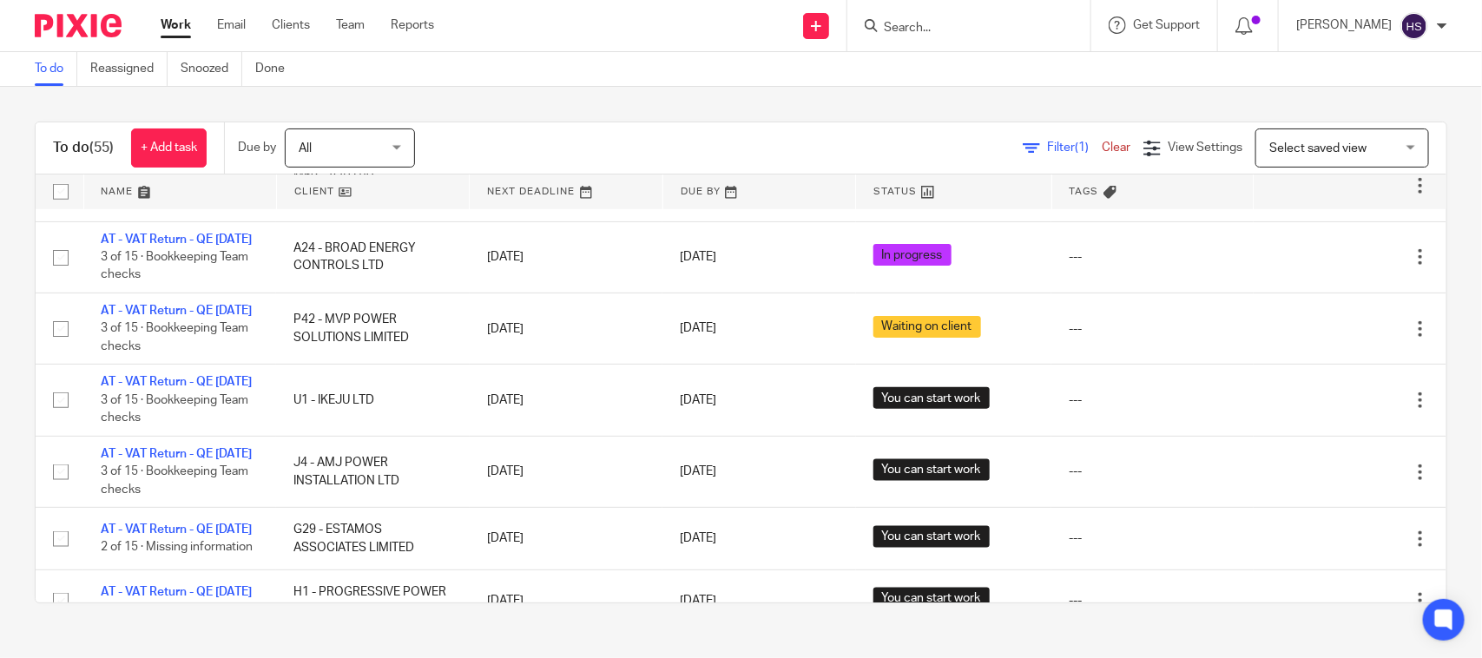
scroll to position [868, 0]
